Goal: Task Accomplishment & Management: Manage account settings

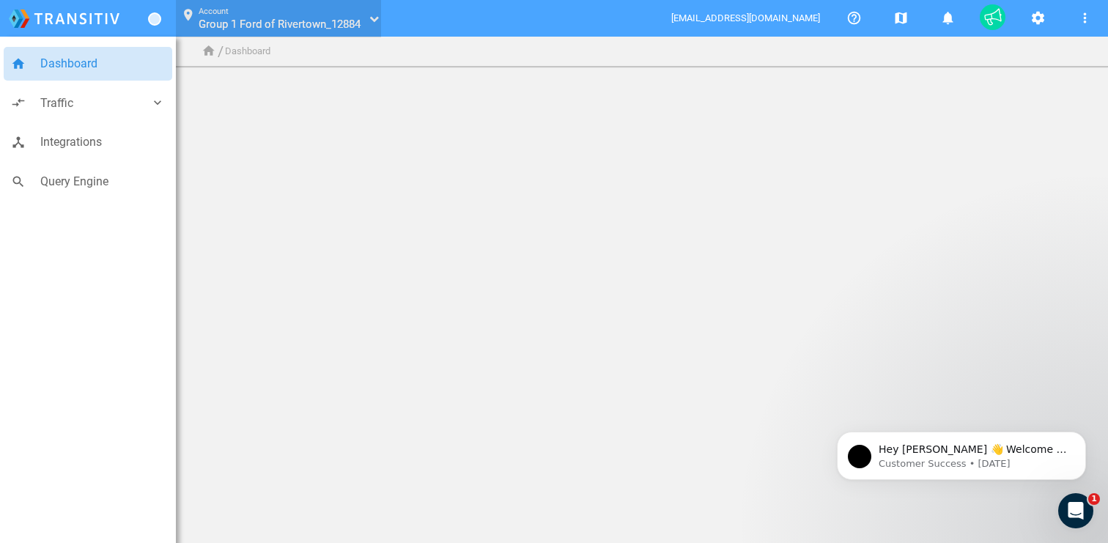
click at [280, 25] on span "Group 1 Ford of Rivertown_12884" at bounding box center [280, 24] width 162 height 13
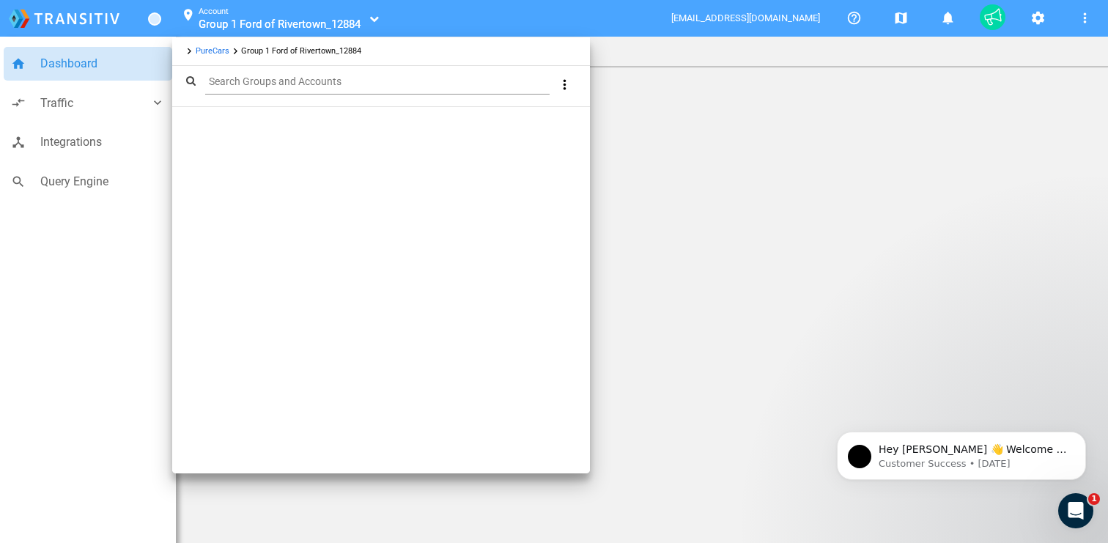
click at [210, 50] on link "PureCars" at bounding box center [213, 51] width 34 height 10
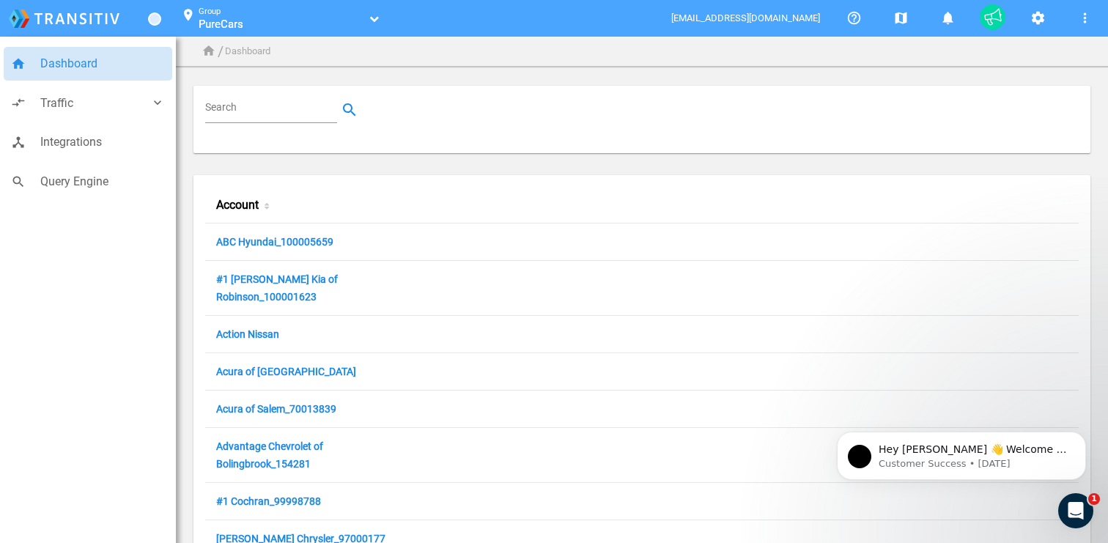
click at [257, 108] on input "Search" at bounding box center [274, 110] width 138 height 18
paste input "142-815-7366"
type input "142-815-7366"
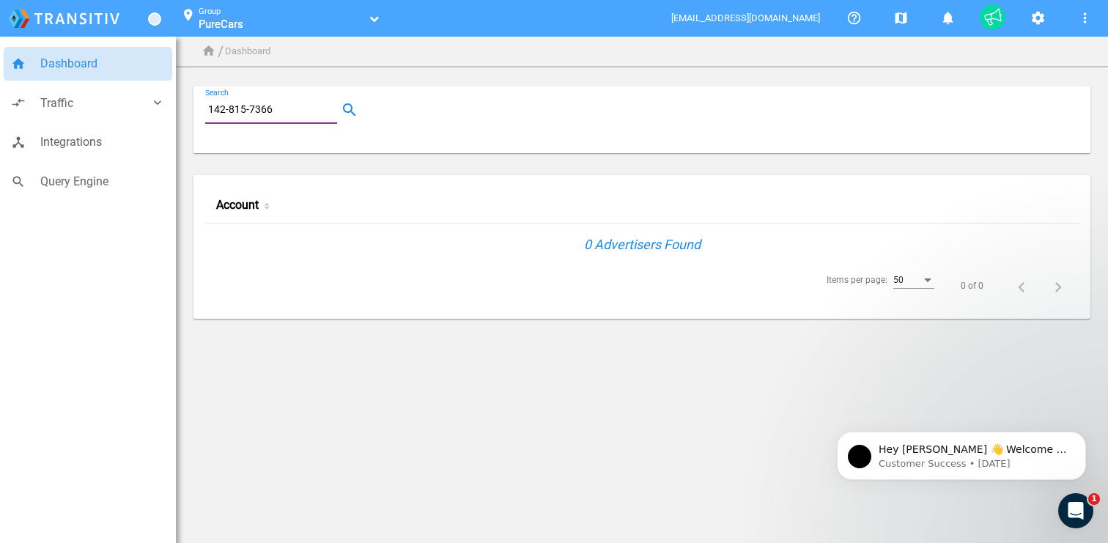
click at [263, 110] on input "142-815-7366" at bounding box center [274, 110] width 138 height 18
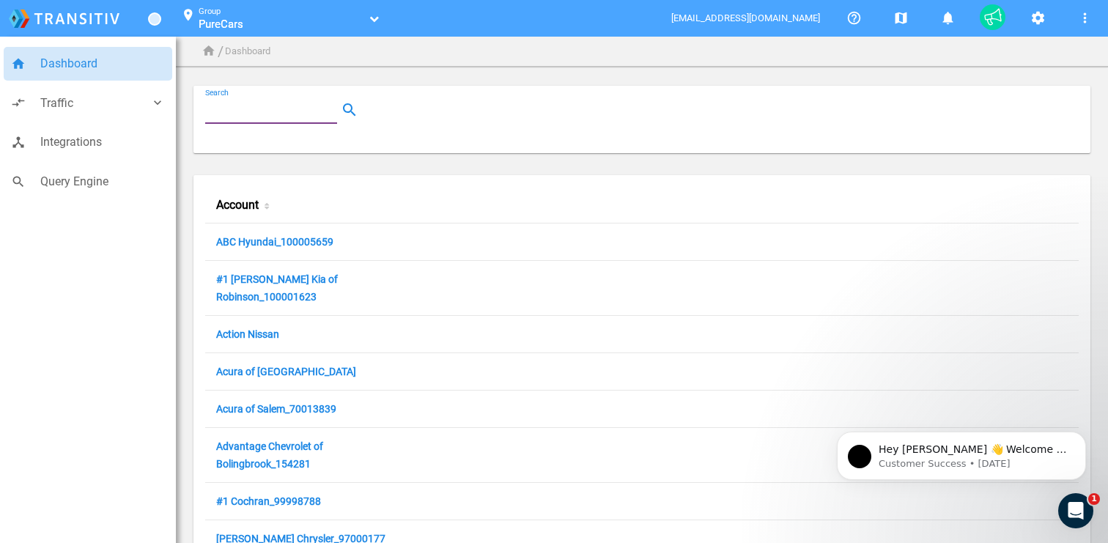
paste input "BMW of [GEOGRAPHIC_DATA]"
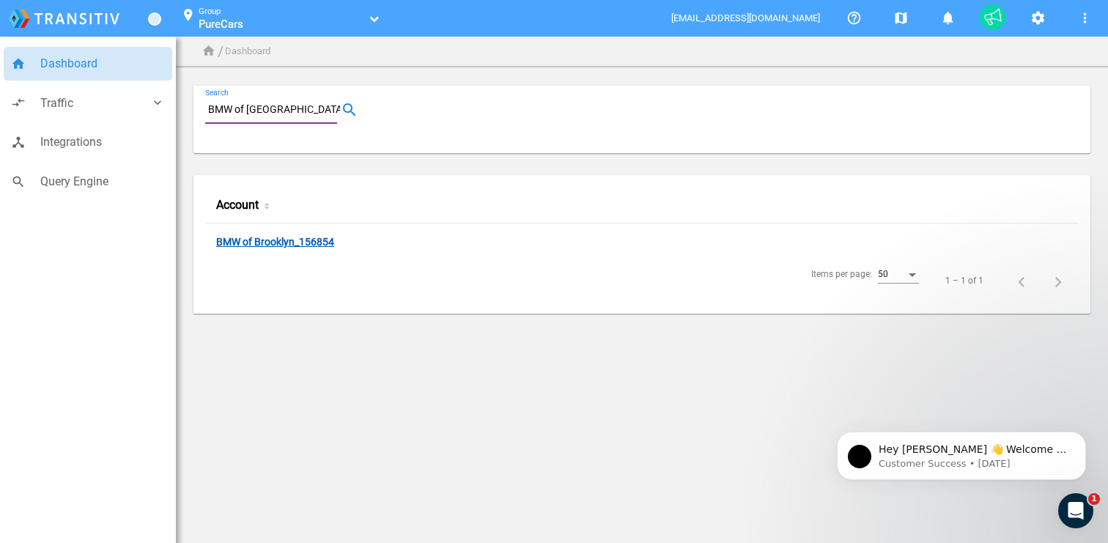
type input "BMW of [GEOGRAPHIC_DATA]"
click at [260, 243] on link "BMW of Brooklyn_156854" at bounding box center [275, 243] width 118 height 14
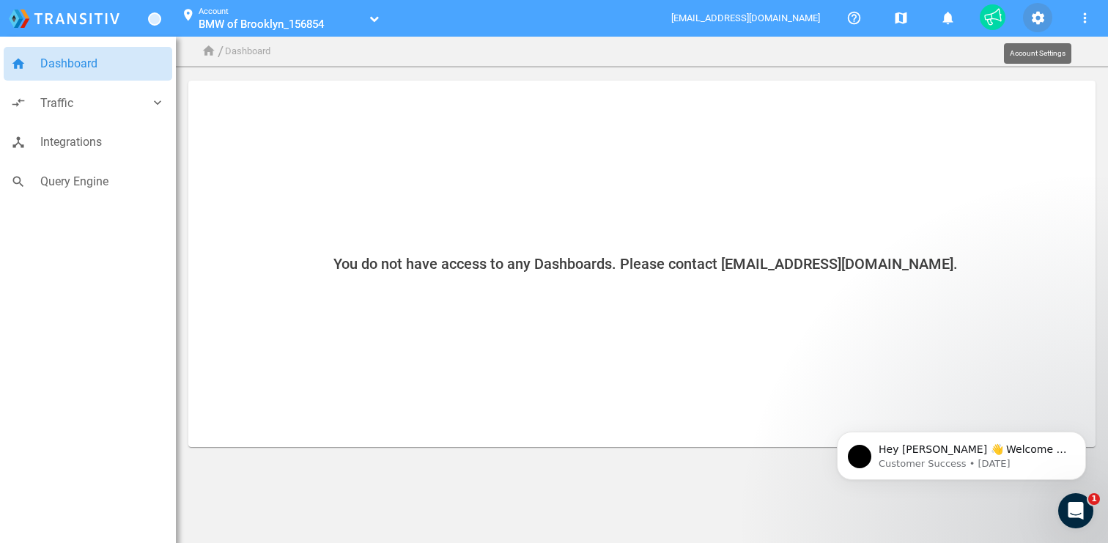
click at [1029, 18] on mat-icon "settings" at bounding box center [1038, 19] width 18 height 18
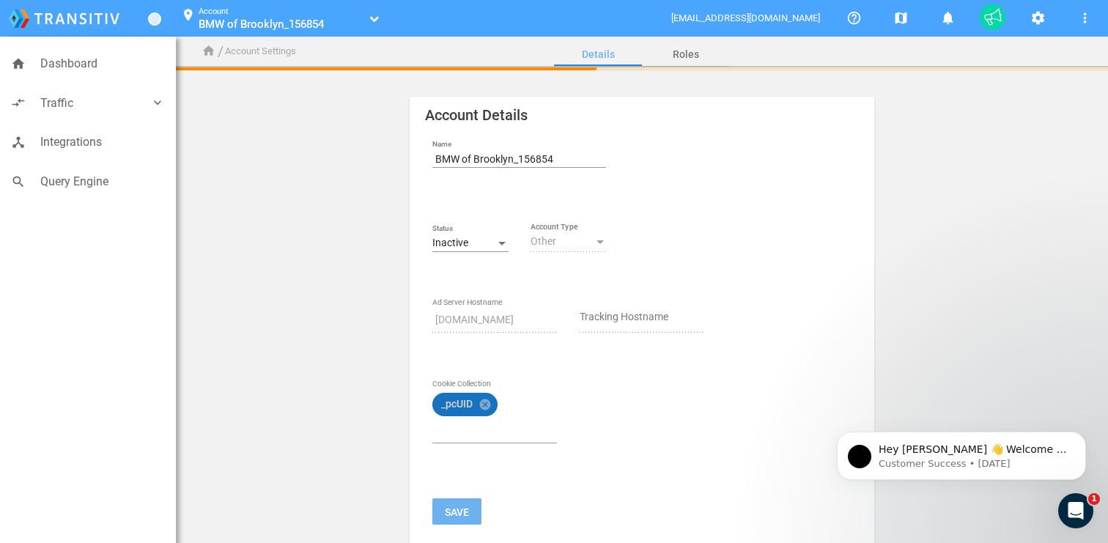
click at [487, 404] on mat-icon "cancel" at bounding box center [485, 404] width 13 height 13
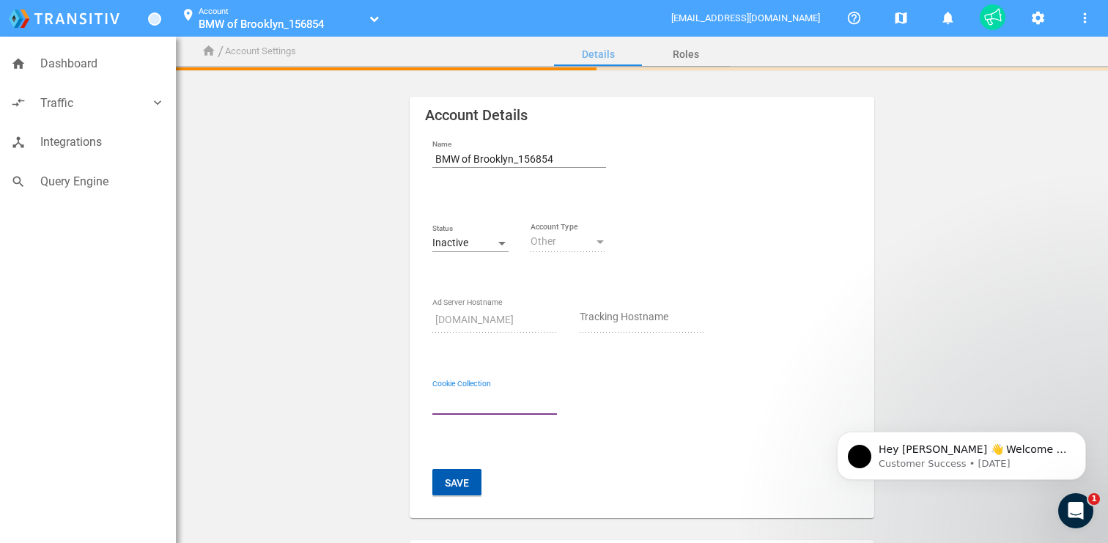
click at [461, 486] on button "Save" at bounding box center [456, 482] width 49 height 26
click at [460, 485] on button "Save" at bounding box center [456, 482] width 49 height 26
